Goal: Navigation & Orientation: Find specific page/section

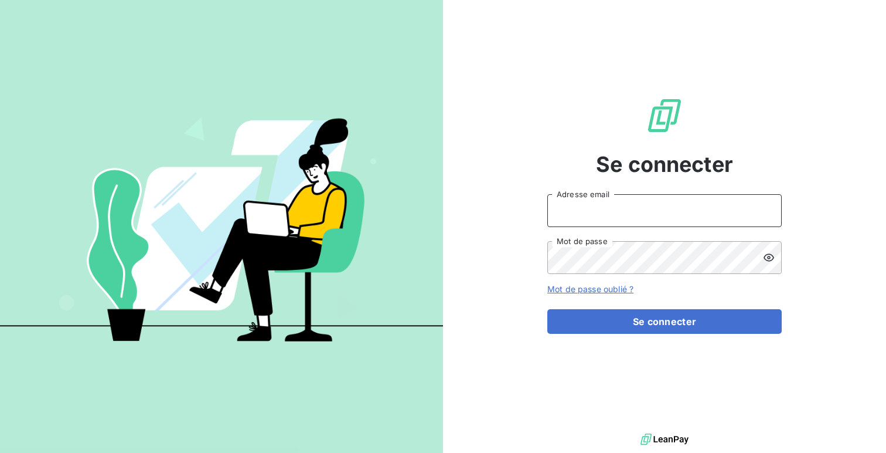
click at [596, 208] on input "Adresse email" at bounding box center [665, 210] width 234 height 33
type input "admin@technofiltres"
click at [548, 309] on button "Se connecter" at bounding box center [665, 321] width 234 height 25
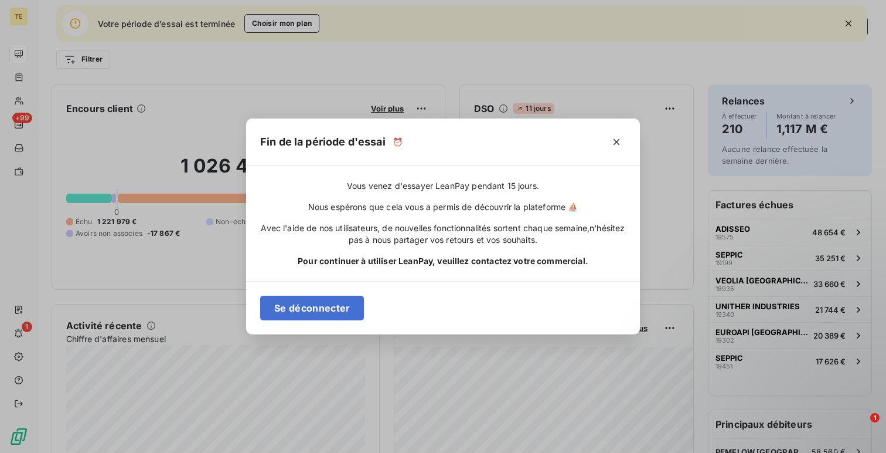
click at [611, 152] on div "Fin de la période d'essai ⏰" at bounding box center [443, 141] width 394 height 47
click at [614, 144] on icon "button" at bounding box center [617, 142] width 12 height 12
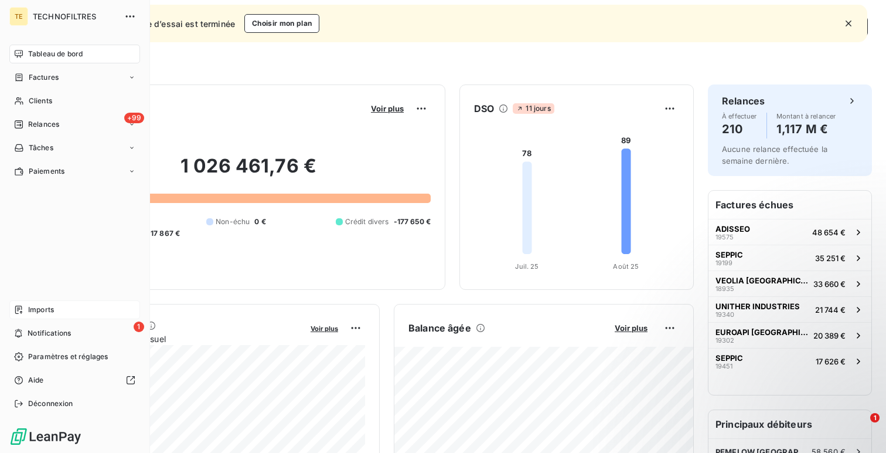
click at [35, 314] on span "Imports" at bounding box center [41, 309] width 26 height 11
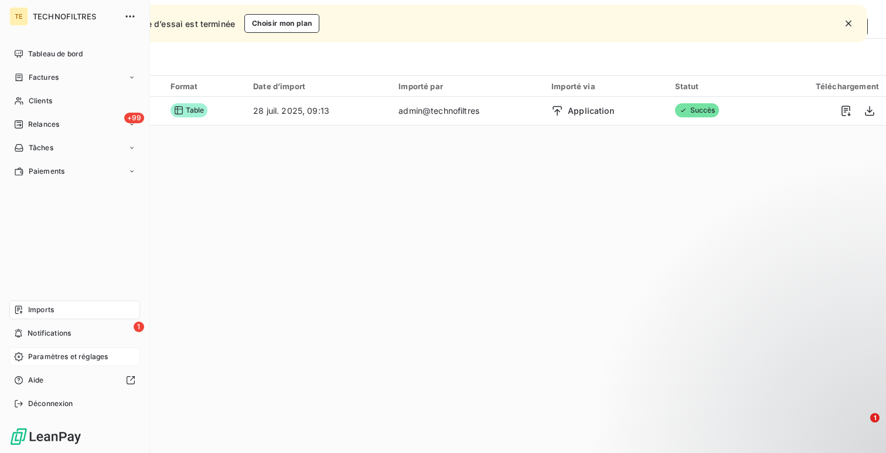
click at [54, 359] on span "Paramètres et réglages" at bounding box center [68, 356] width 80 height 11
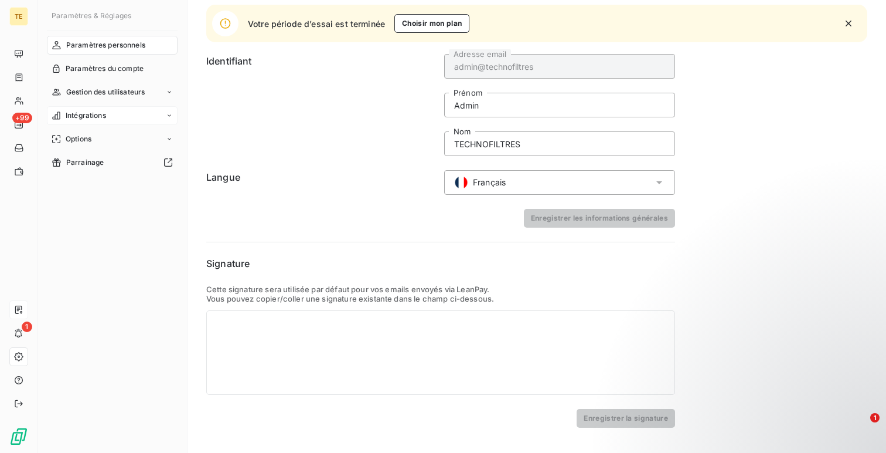
click at [101, 111] on span "Intégrations" at bounding box center [86, 115] width 40 height 11
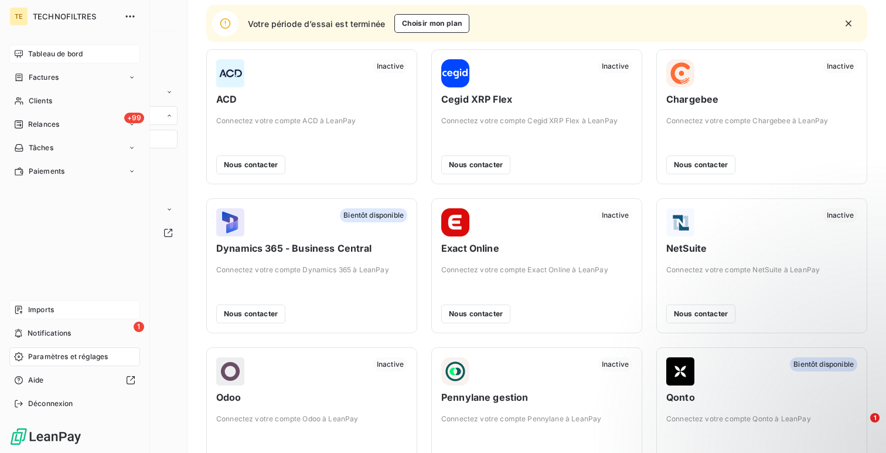
click at [28, 55] on div "Tableau de bord" at bounding box center [74, 54] width 131 height 19
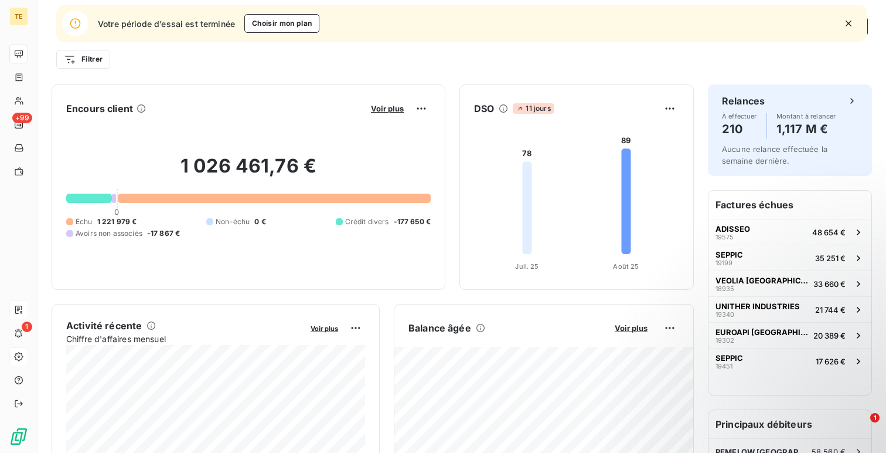
click at [856, 19] on button "button" at bounding box center [849, 24] width 26 height 26
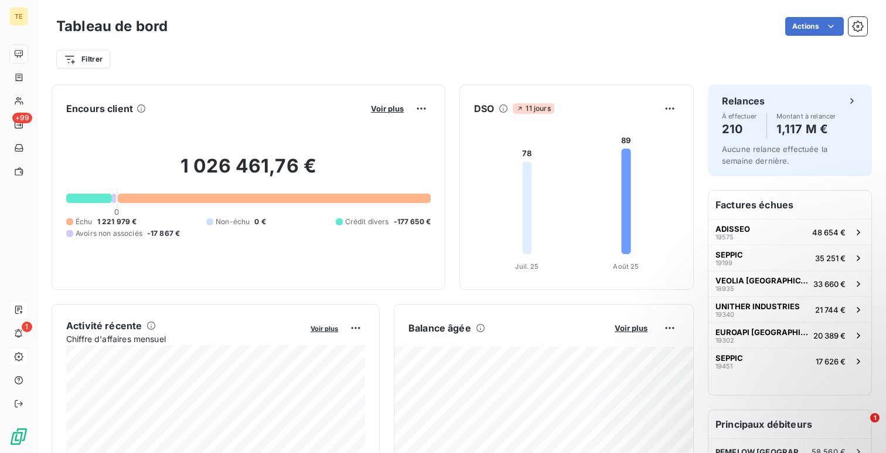
click at [856, 19] on button "button" at bounding box center [858, 26] width 19 height 19
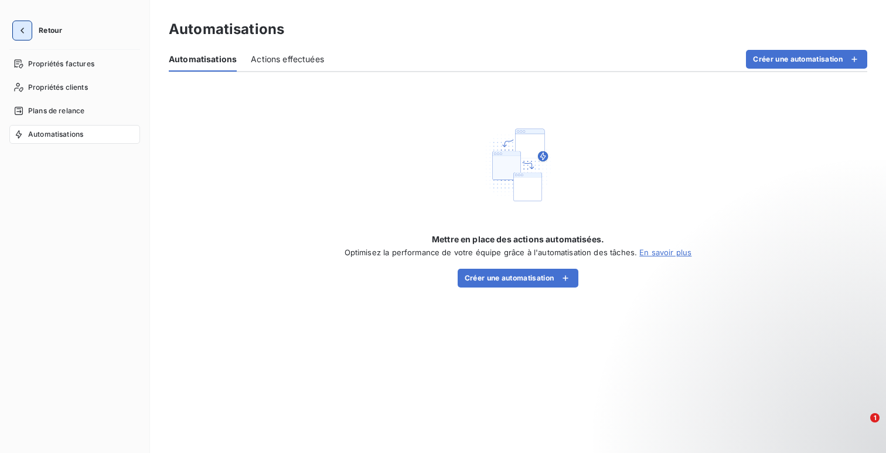
click at [27, 36] on button "button" at bounding box center [22, 30] width 19 height 19
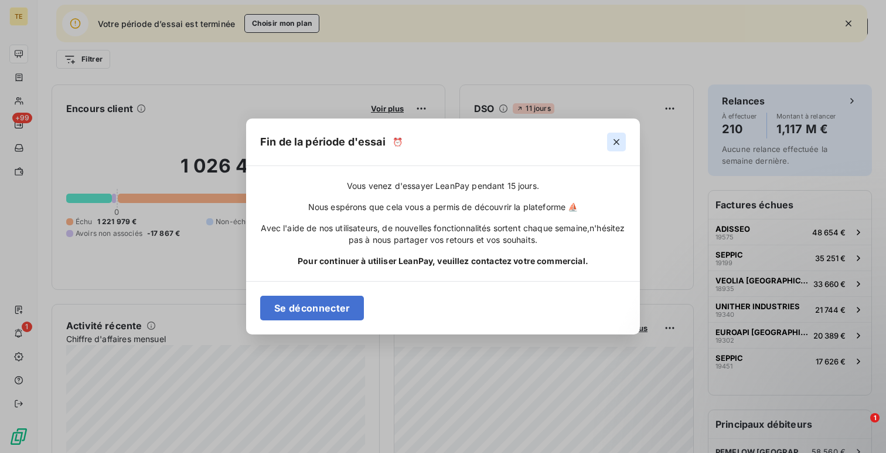
click at [607, 142] on button "button" at bounding box center [616, 141] width 19 height 19
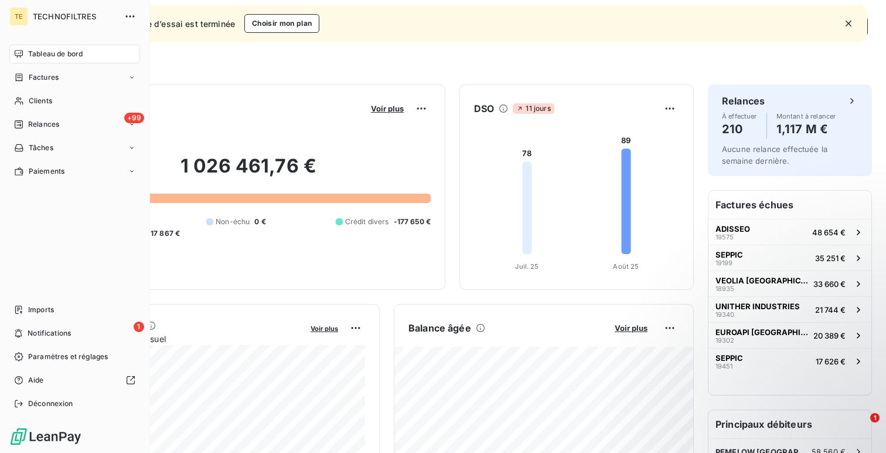
click at [33, 54] on span "Tableau de bord" at bounding box center [55, 54] width 55 height 11
